Goal: Navigation & Orientation: Find specific page/section

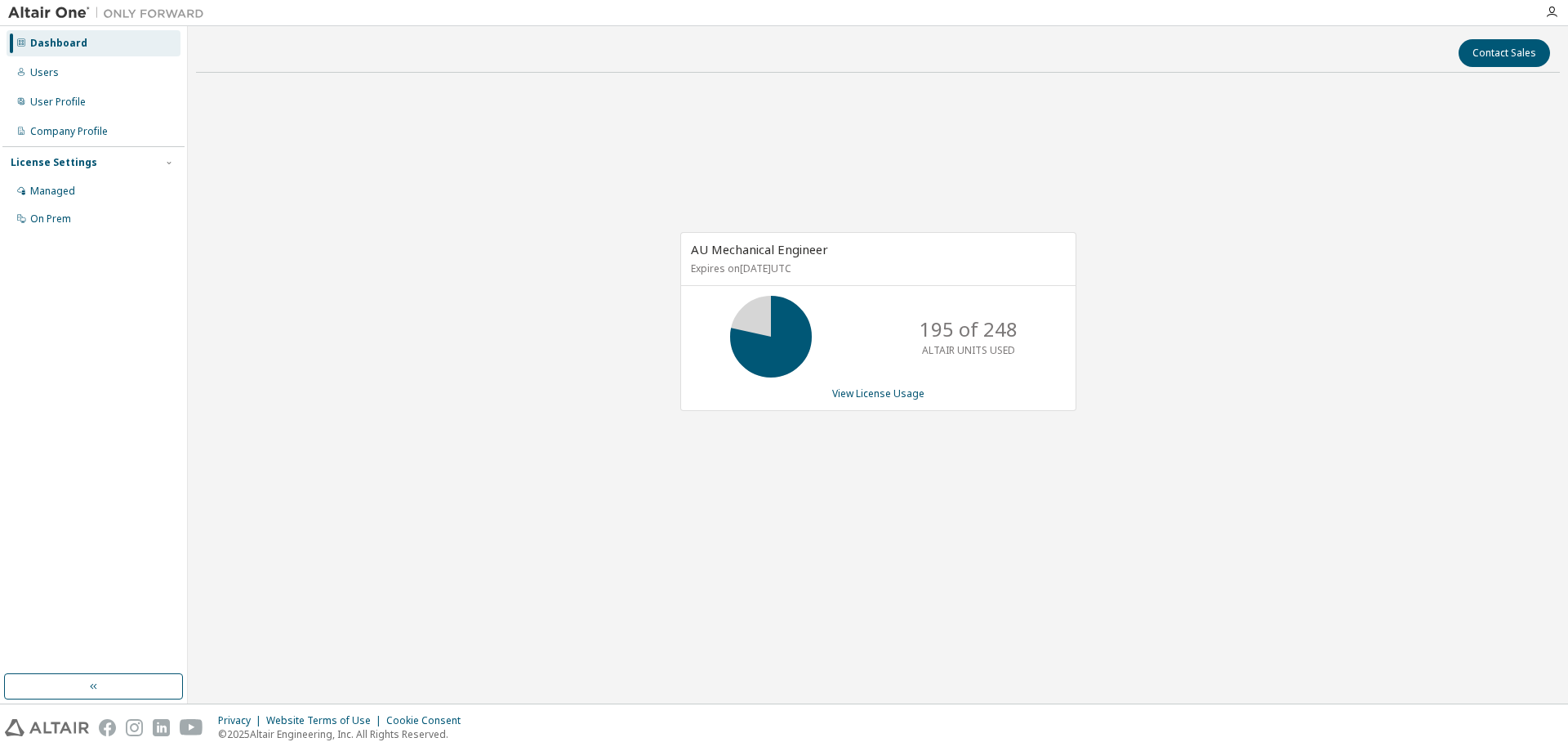
click at [649, 142] on div "AU Mechanical Engineer Expires on [DATE] UTC 195 of 248 ALTAIR UNITS USED View …" at bounding box center [878, 330] width 1364 height 488
